Goal: Task Accomplishment & Management: Manage account settings

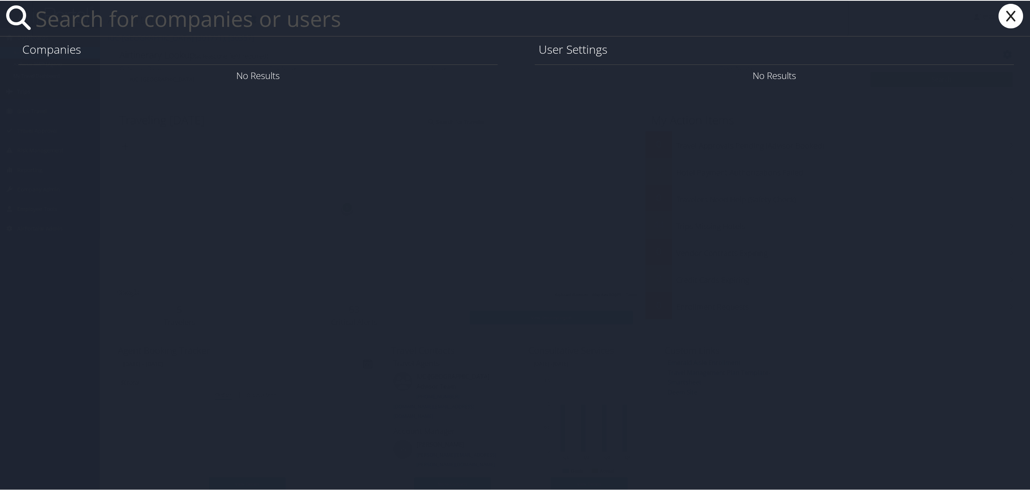
paste input "linchi.hsu@Howard.edu"
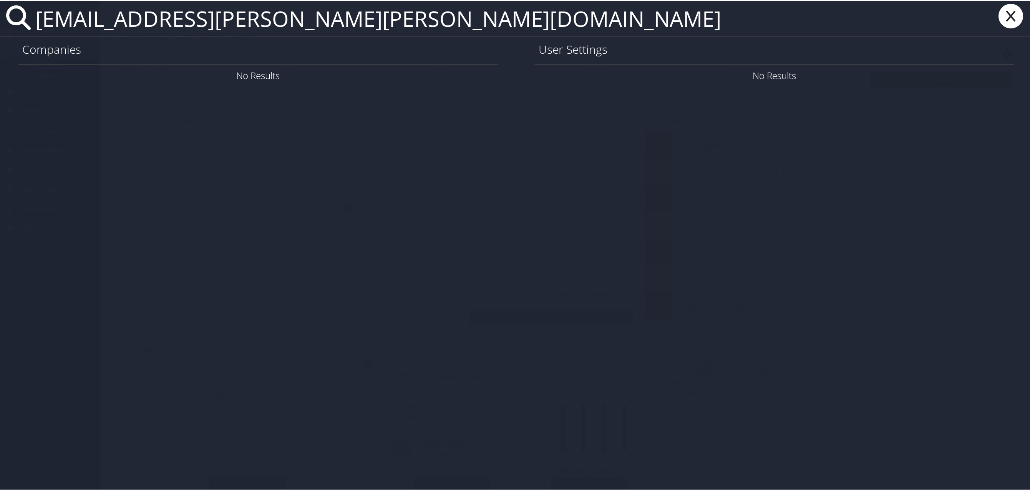
type input "linchi.hsu@Howard.edu"
click at [918, 80] on link "User Settings" at bounding box center [921, 74] width 54 height 13
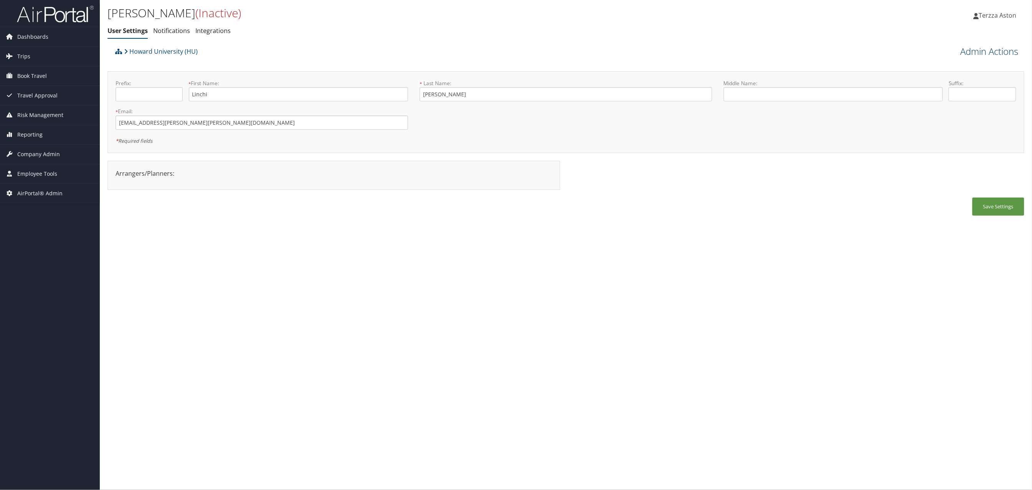
click at [996, 45] on link "Admin Actions" at bounding box center [990, 51] width 58 height 13
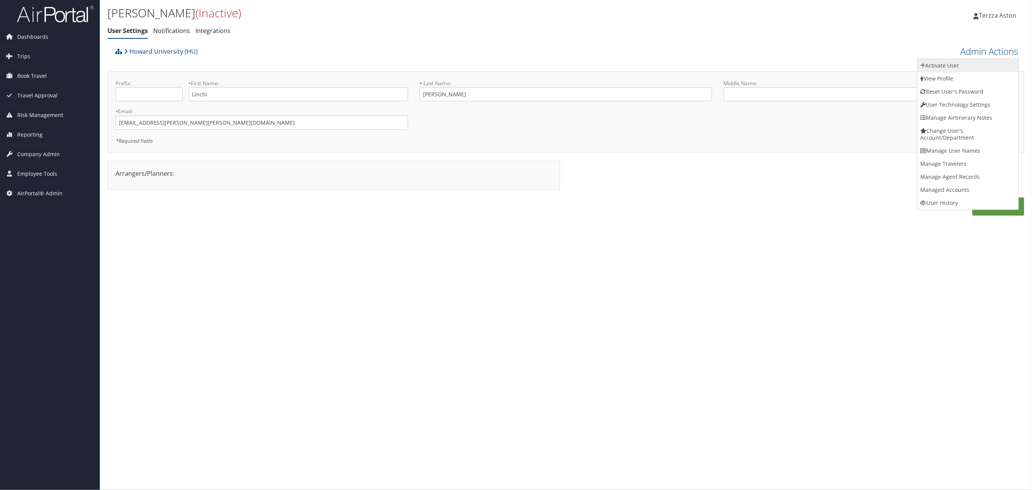
click at [944, 63] on link "Activate User" at bounding box center [968, 65] width 101 height 13
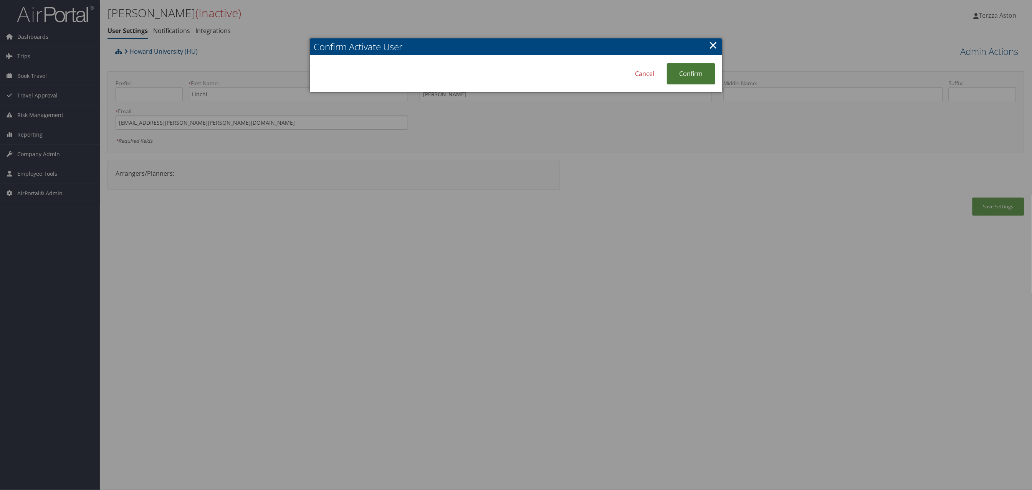
click at [690, 69] on link "Confirm" at bounding box center [691, 73] width 48 height 21
click at [701, 75] on icon at bounding box center [699, 74] width 10 height 10
drag, startPoint x: 1004, startPoint y: 209, endPoint x: 791, endPoint y: 137, distance: 225.0
click at [1004, 210] on div at bounding box center [516, 245] width 1032 height 490
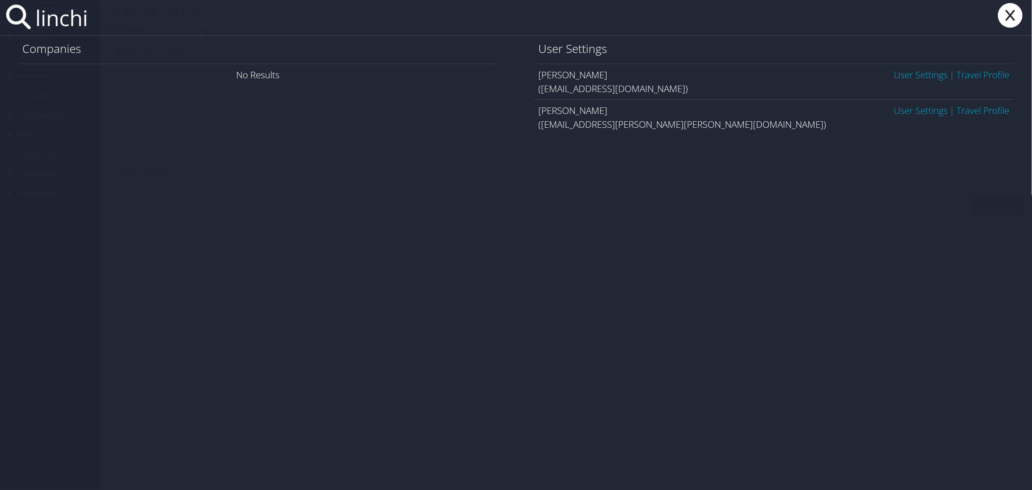
type input "linchi"
click at [909, 111] on link "User Settings" at bounding box center [921, 110] width 54 height 13
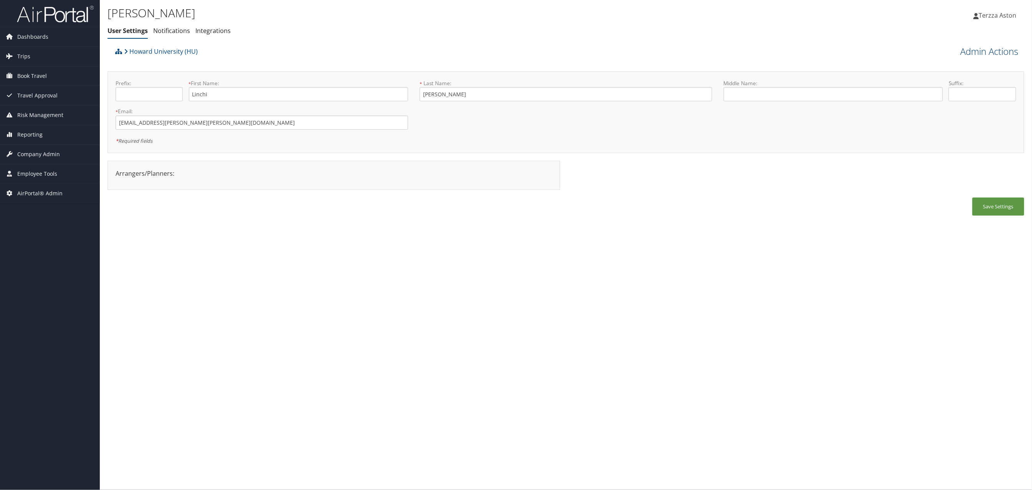
click at [982, 50] on link "Admin Actions" at bounding box center [990, 51] width 58 height 13
click at [946, 88] on link "User Technology Settings" at bounding box center [968, 91] width 101 height 13
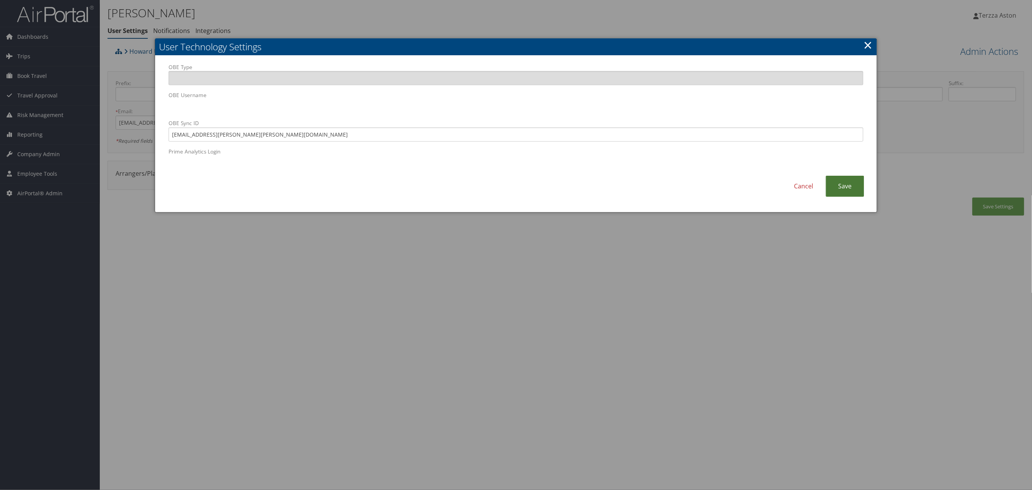
click at [843, 187] on link "Save" at bounding box center [845, 186] width 38 height 21
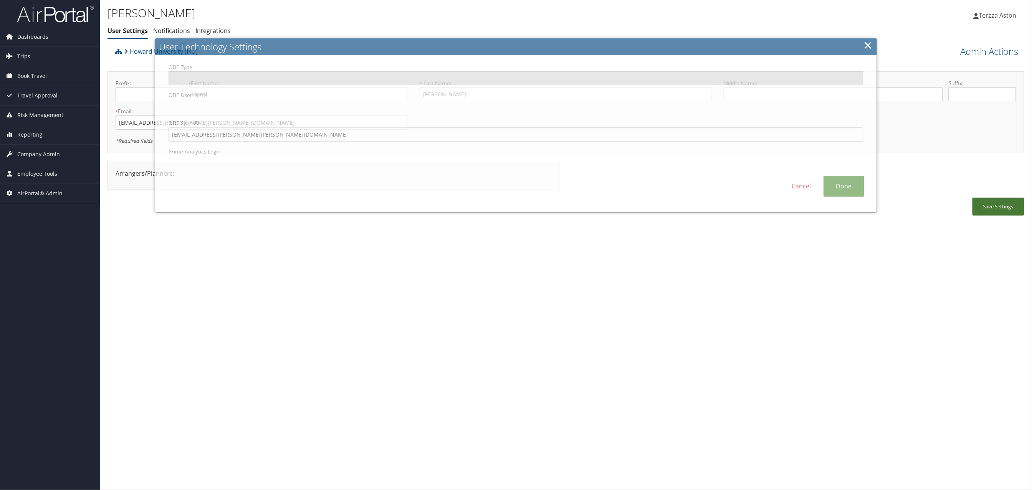
click at [1002, 207] on button "Save Settings" at bounding box center [999, 207] width 52 height 18
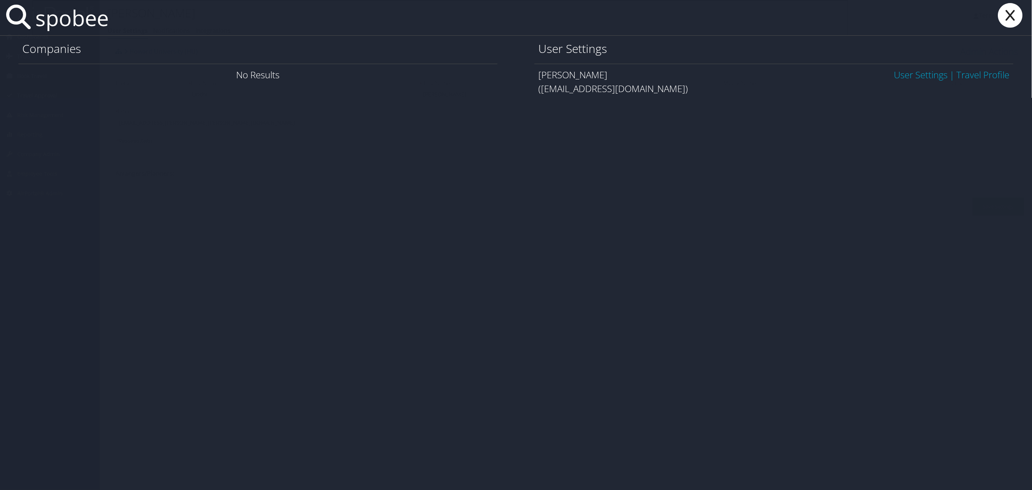
type input "spobee"
click at [907, 76] on link "User Settings" at bounding box center [921, 74] width 54 height 13
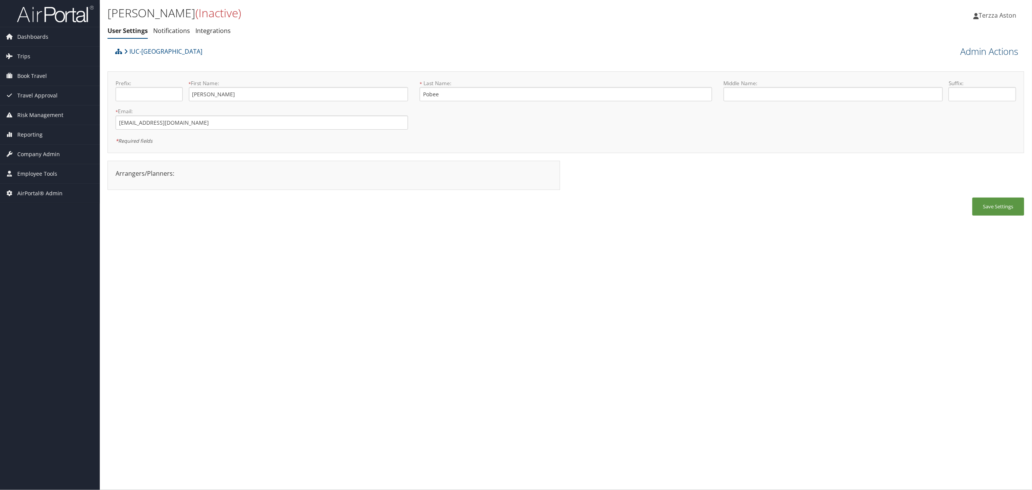
click at [982, 55] on link "Admin Actions" at bounding box center [990, 51] width 58 height 13
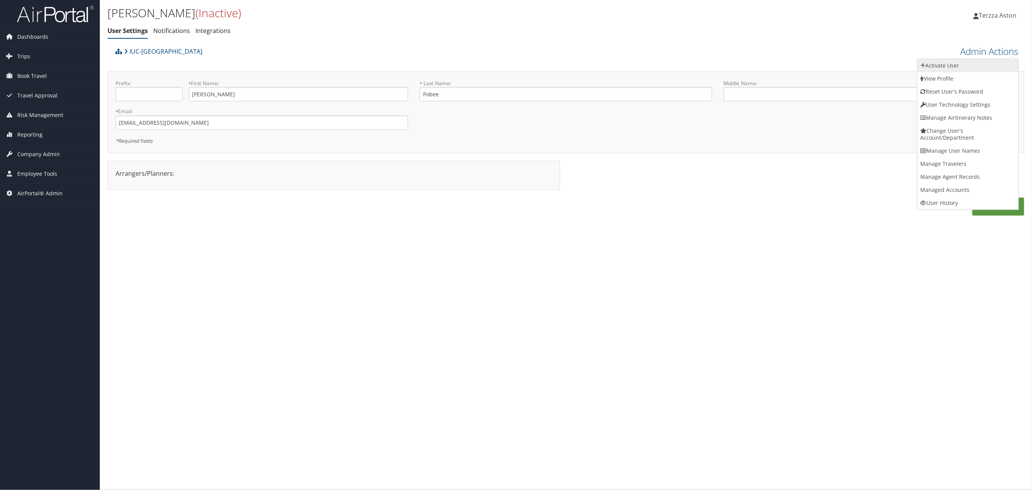
click at [948, 67] on link "Activate User" at bounding box center [968, 65] width 101 height 13
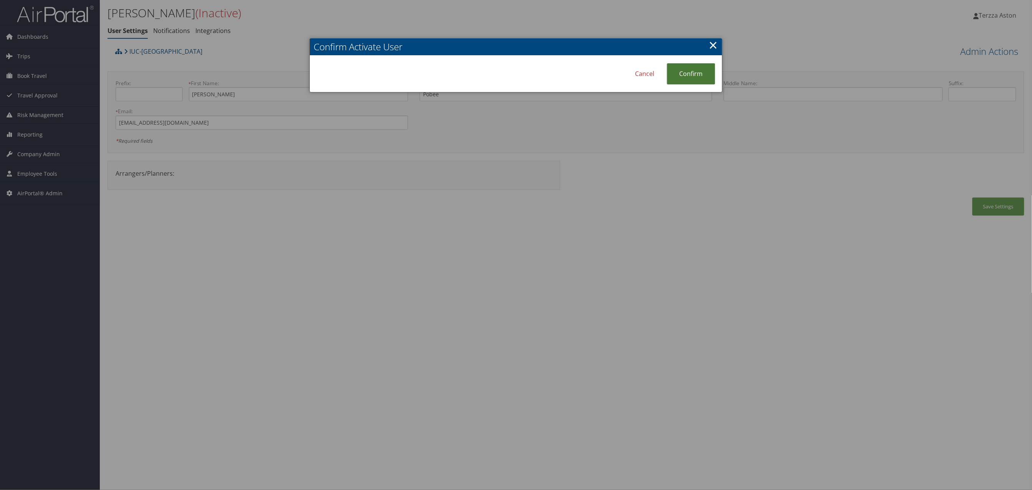
click at [697, 68] on link "Confirm" at bounding box center [691, 73] width 48 height 21
click at [711, 42] on link "×" at bounding box center [713, 44] width 9 height 15
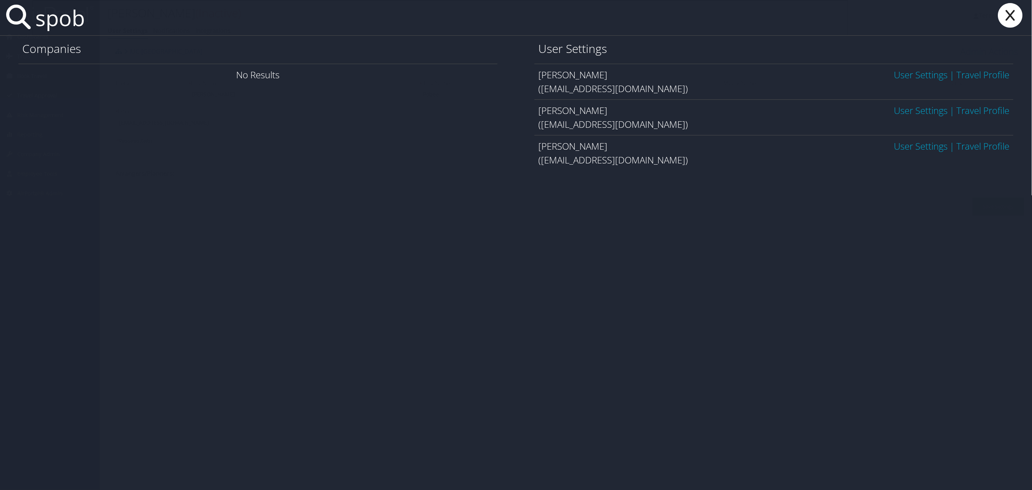
type input "spob"
click at [921, 73] on link "User Settings" at bounding box center [921, 74] width 54 height 13
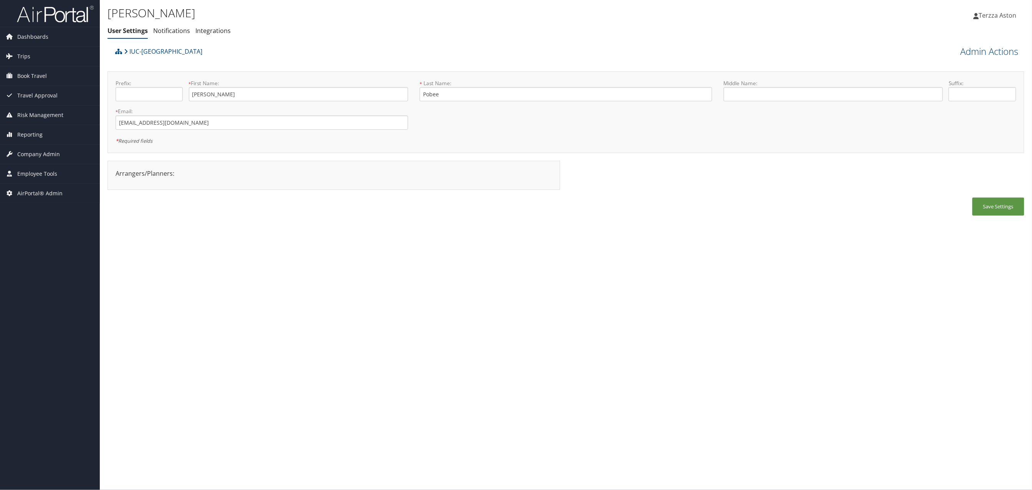
click at [989, 50] on link "Admin Actions" at bounding box center [990, 51] width 58 height 13
click at [955, 89] on link "User Technology Settings" at bounding box center [968, 91] width 101 height 13
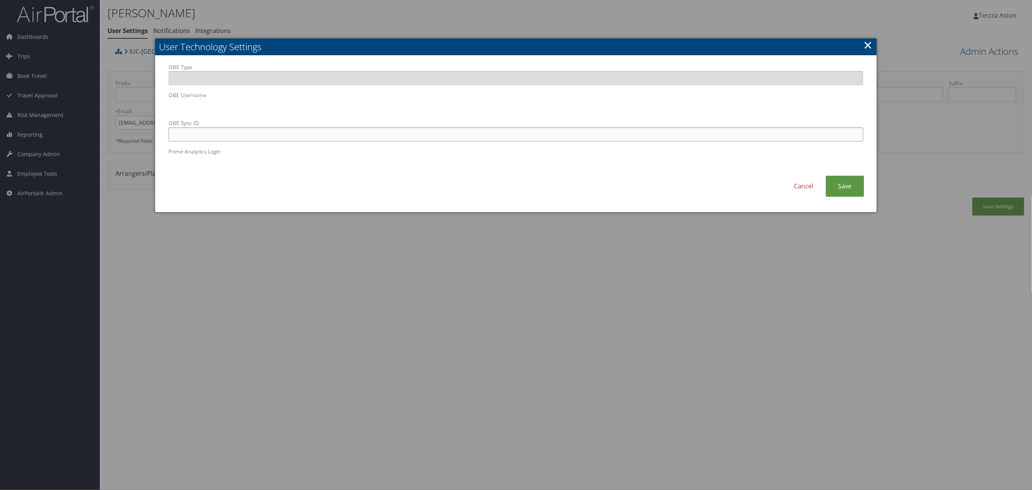
click at [303, 135] on input "OBE Sync ID" at bounding box center [516, 134] width 695 height 14
paste input "[EMAIL_ADDRESS][DOMAIN_NAME]"
type input "[EMAIL_ADDRESS][DOMAIN_NAME]"
click at [851, 182] on link "Save" at bounding box center [845, 186] width 38 height 21
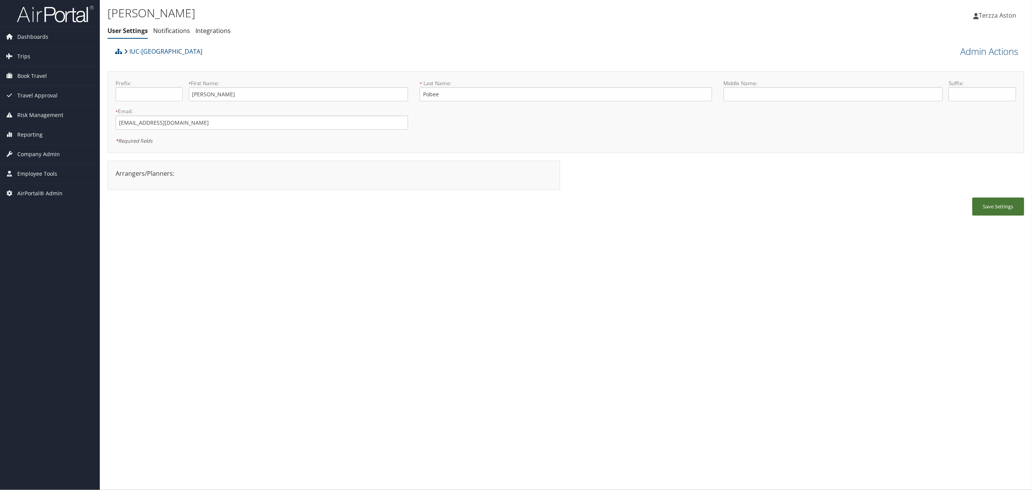
click at [1010, 207] on button "Save Settings" at bounding box center [999, 207] width 52 height 18
